Goal: Information Seeking & Learning: Learn about a topic

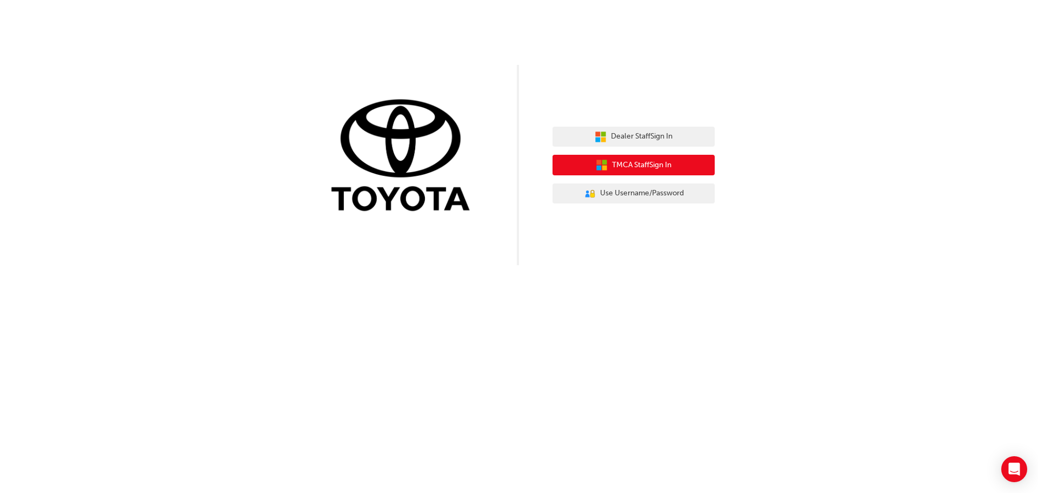
click at [654, 160] on span "TMCA Staff Sign In" at bounding box center [641, 165] width 59 height 12
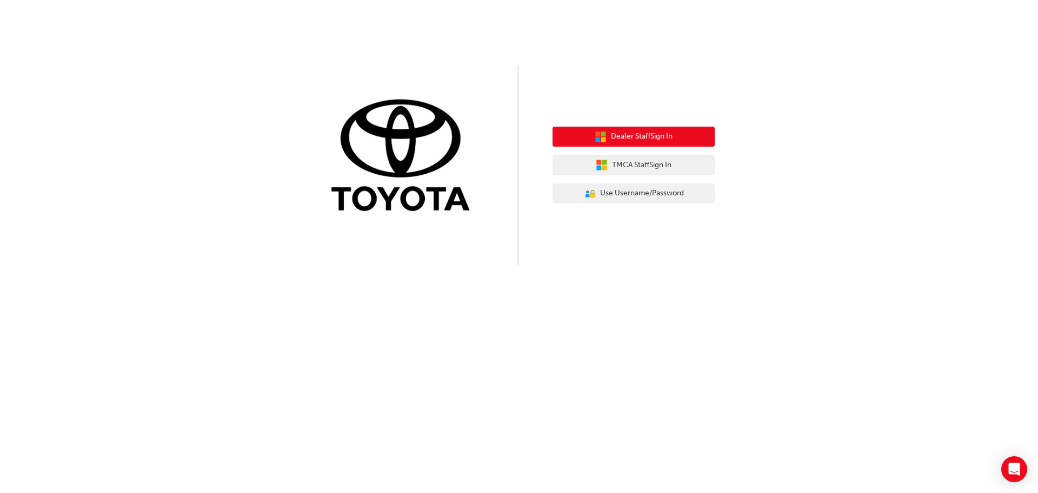
click at [657, 140] on span "Dealer Staff Sign In" at bounding box center [642, 136] width 62 height 12
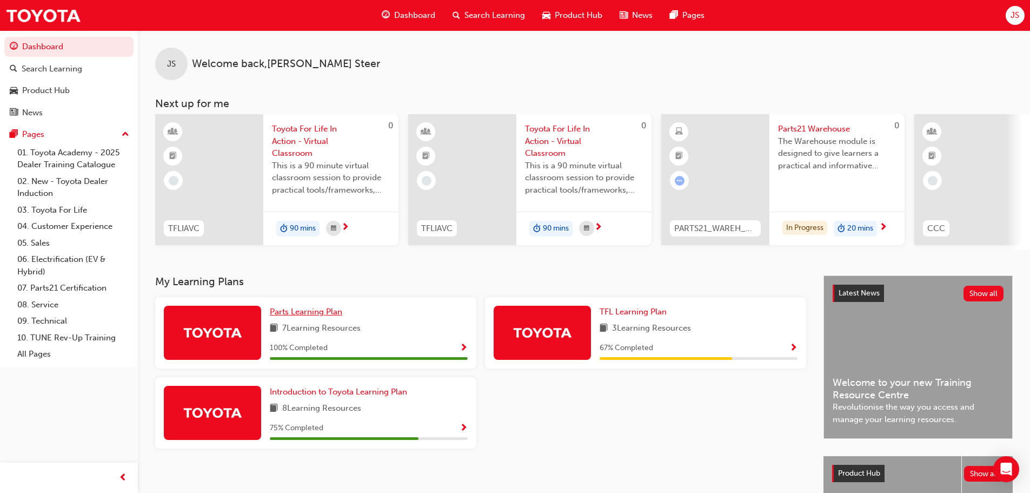
click at [310, 316] on span "Parts Learning Plan" at bounding box center [306, 312] width 72 height 10
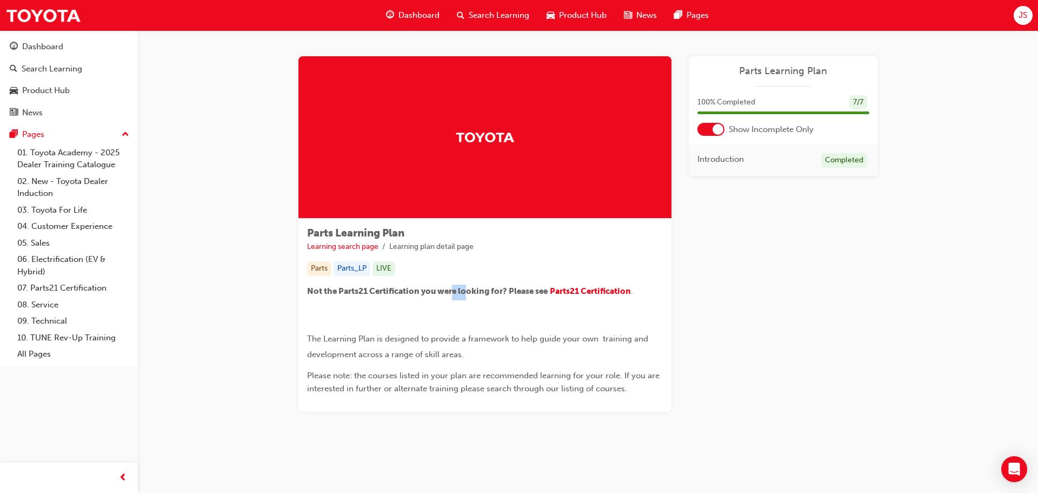
drag, startPoint x: 467, startPoint y: 294, endPoint x: 441, endPoint y: 297, distance: 25.6
click at [442, 297] on p "Not the Parts21 Certification you were looking for? Please see Parts21 Certific…" at bounding box center [485, 292] width 356 height 16
click at [441, 297] on p "Not the Parts21 Certification you were looking for? Please see Parts21 Certific…" at bounding box center [485, 292] width 356 height 16
click at [616, 285] on p "Not the Parts21 Certification you were looking for? Please see Parts21 Certific…" at bounding box center [485, 292] width 356 height 16
click at [612, 290] on span "Parts21 Certification" at bounding box center [590, 291] width 81 height 10
